Goal: Find specific page/section: Find specific page/section

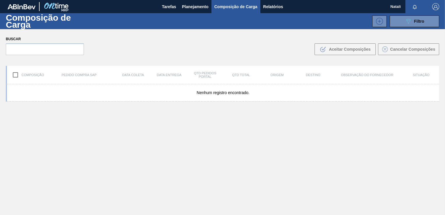
click at [432, 9] on img "button" at bounding box center [435, 6] width 7 height 7
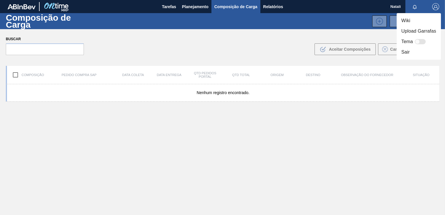
click at [432, 9] on div at bounding box center [222, 107] width 445 height 215
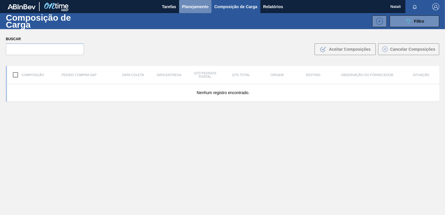
click at [189, 6] on span "Planejamento" at bounding box center [195, 6] width 27 height 7
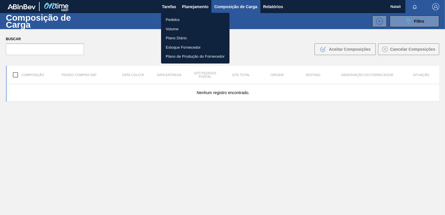
click at [175, 8] on div at bounding box center [222, 107] width 445 height 215
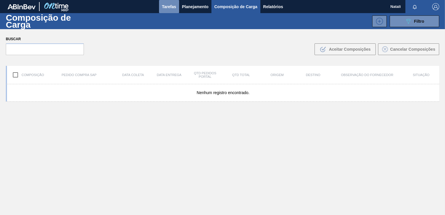
click at [173, 8] on span "Tarefas" at bounding box center [169, 6] width 14 height 7
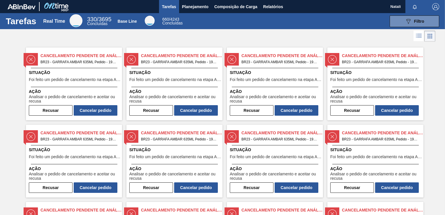
click at [436, 8] on img "button" at bounding box center [435, 6] width 7 height 7
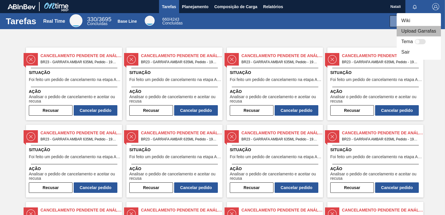
click at [413, 34] on li "Upload Garrafas" at bounding box center [419, 31] width 44 height 10
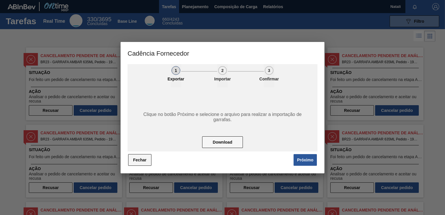
click at [136, 158] on button "Fechar" at bounding box center [139, 160] width 23 height 12
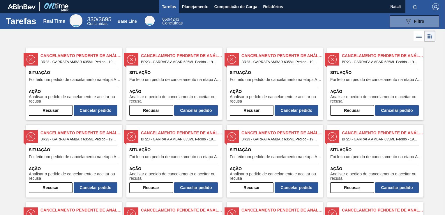
click at [437, 3] on img "button" at bounding box center [435, 6] width 7 height 7
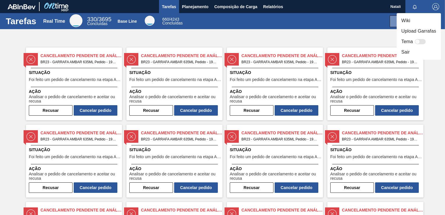
click at [400, 54] on li "Sair" at bounding box center [419, 52] width 44 height 10
